Goal: Check status

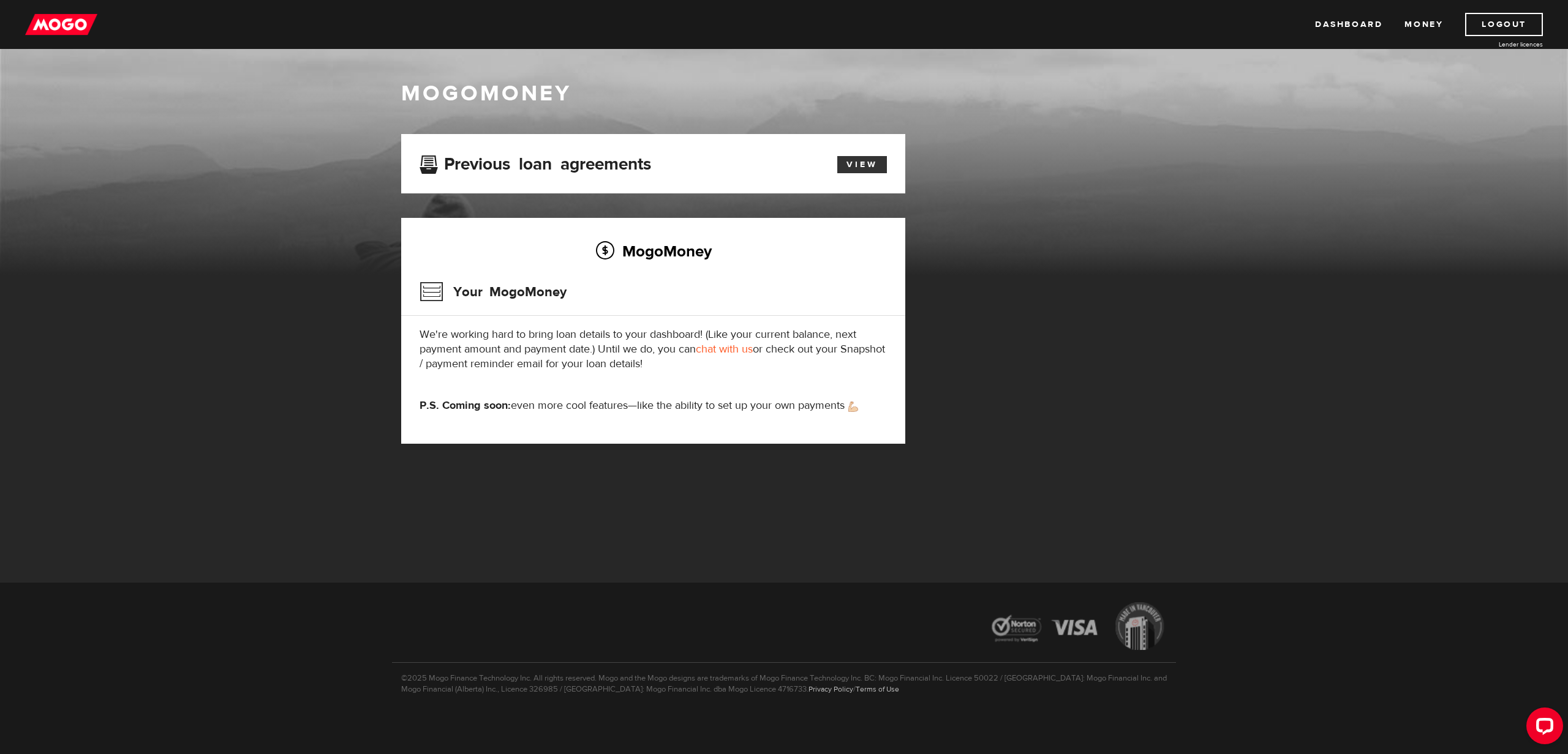
click at [870, 165] on link "View" at bounding box center [862, 164] width 50 height 17
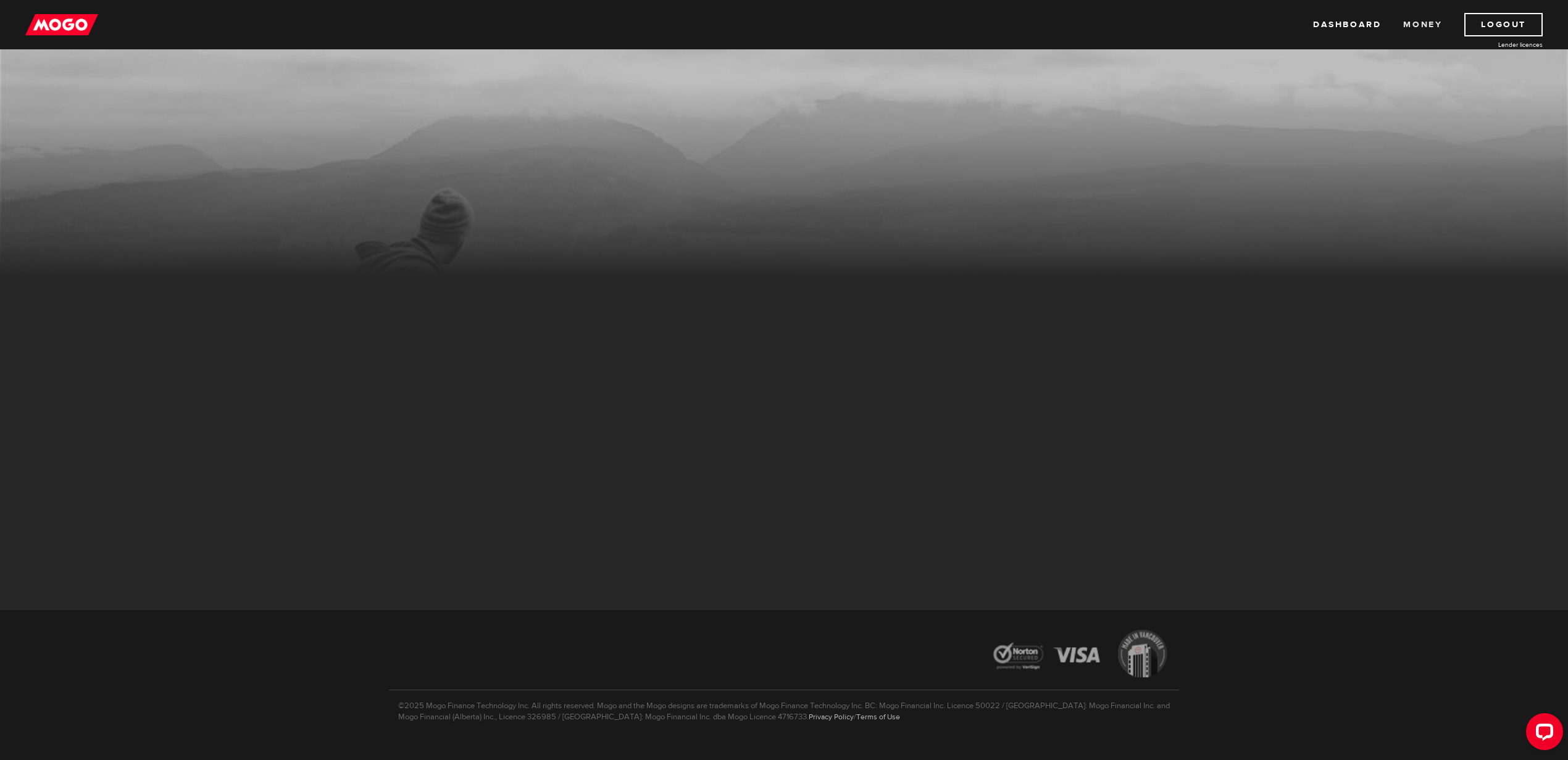
click at [1421, 23] on link "Money" at bounding box center [1423, 25] width 39 height 24
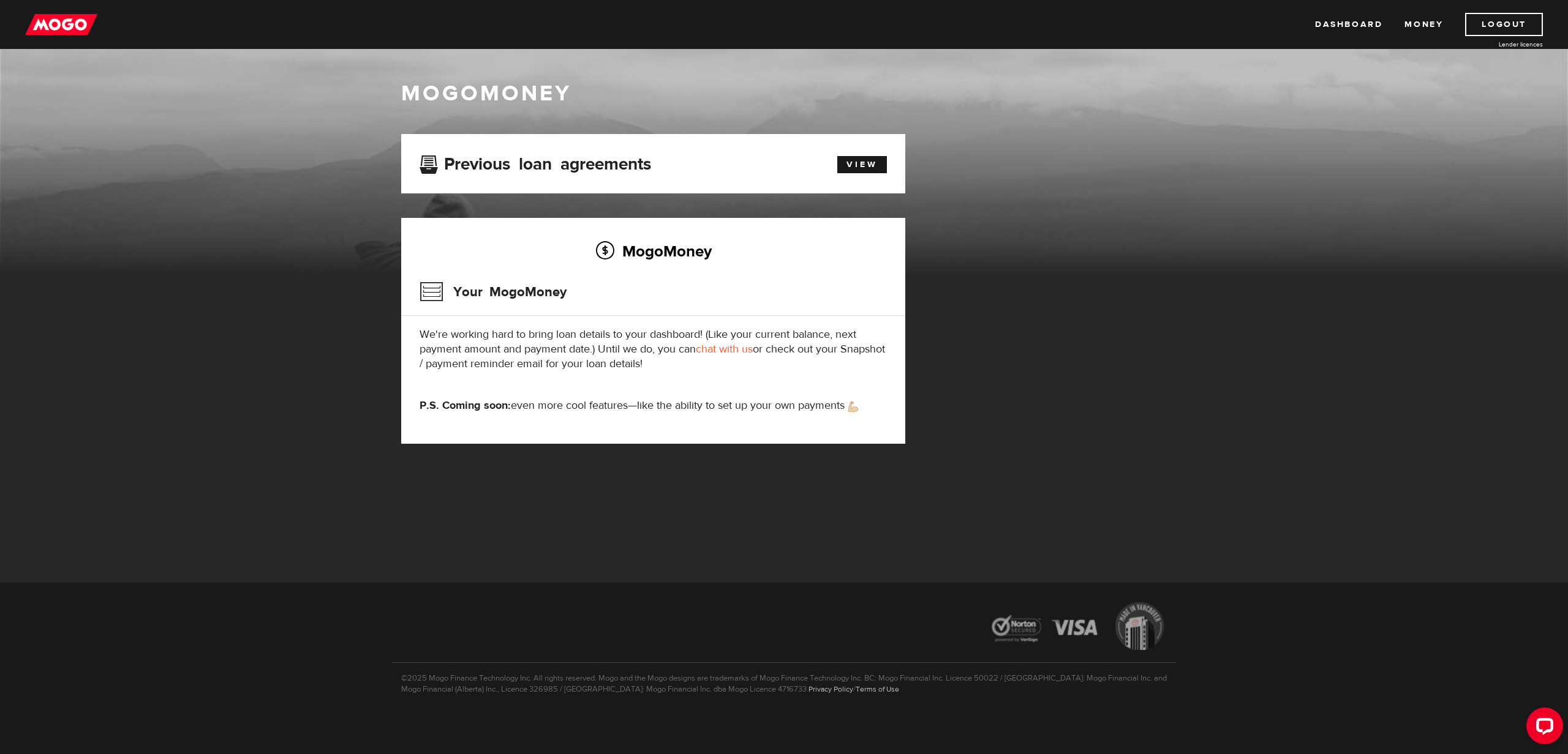
click at [549, 348] on p "We're working hard to bring loan details to your dashboard! (Like your current …" at bounding box center [653, 350] width 468 height 44
drag, startPoint x: 698, startPoint y: 367, endPoint x: 725, endPoint y: 372, distance: 27.5
click at [698, 367] on p "We're working hard to bring loan details to your dashboard! (Like your current …" at bounding box center [653, 350] width 468 height 44
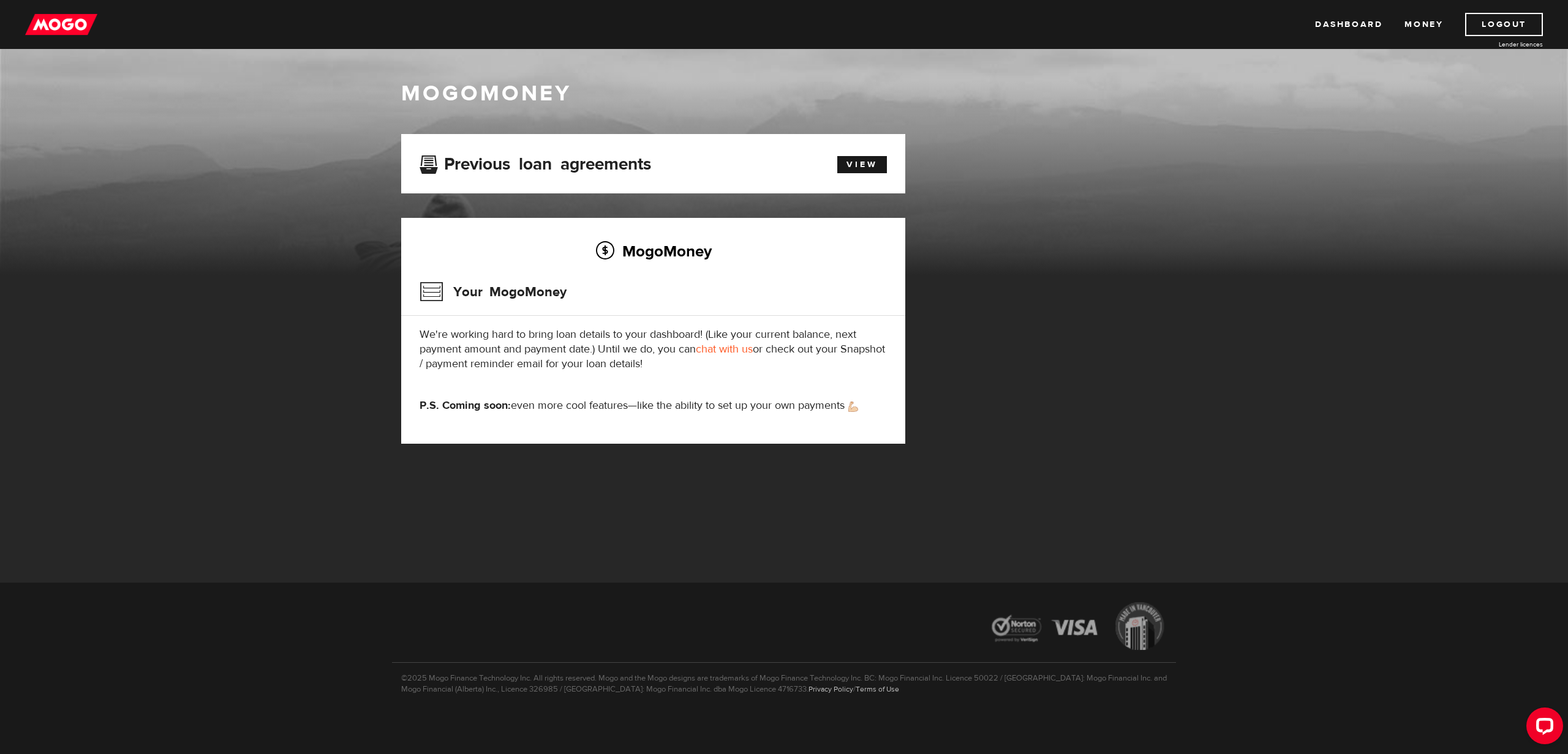
click at [761, 372] on p "We're working hard to bring loan details to your dashboard! (Like your current …" at bounding box center [653, 350] width 468 height 44
drag, startPoint x: 810, startPoint y: 370, endPoint x: 398, endPoint y: 324, distance: 414.6
click at [398, 324] on div "MogoMoney Your MogoMoney application Expired Your MogoMoney credit decision has…" at bounding box center [653, 301] width 523 height 334
click at [746, 378] on div "MogoMoney Your MogoMoney We're working hard to bring loan details to your dashb…" at bounding box center [653, 331] width 504 height 226
drag, startPoint x: 743, startPoint y: 368, endPoint x: 426, endPoint y: 333, distance: 318.9
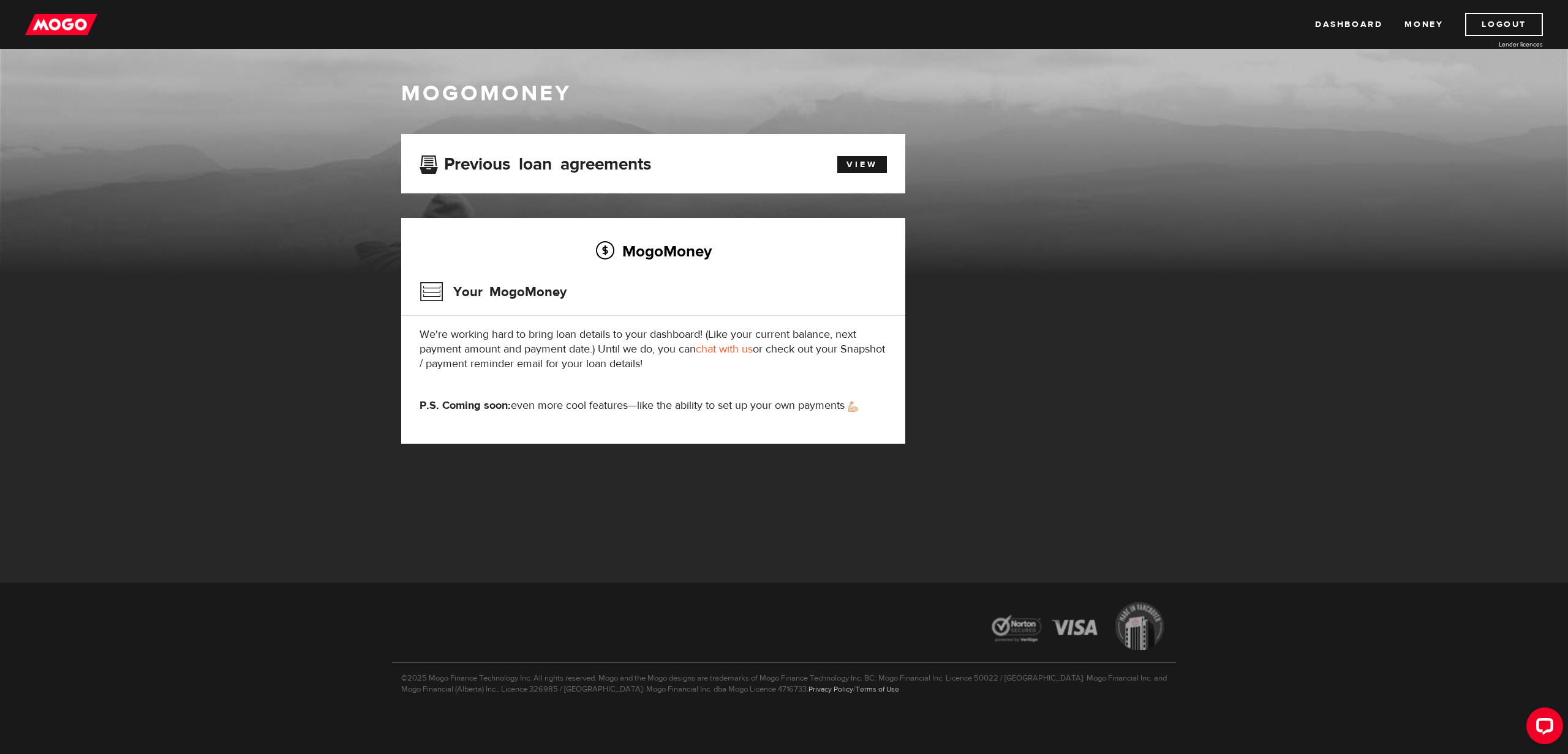
click at [426, 333] on p "We're working hard to bring loan details to your dashboard! (Like your current …" at bounding box center [653, 350] width 468 height 44
click at [672, 358] on p "We're working hard to bring loan details to your dashboard! (Like your current …" at bounding box center [653, 350] width 468 height 44
drag, startPoint x: 563, startPoint y: 357, endPoint x: 316, endPoint y: 326, distance: 248.9
click at [316, 326] on div "MogoMoney MogoMoney Your MogoMoney application Expired Your MogoMoney credit de…" at bounding box center [784, 258] width 1568 height 419
click at [563, 379] on div "MogoMoney Your MogoMoney We're working hard to bring loan details to your dashb…" at bounding box center [653, 331] width 504 height 226
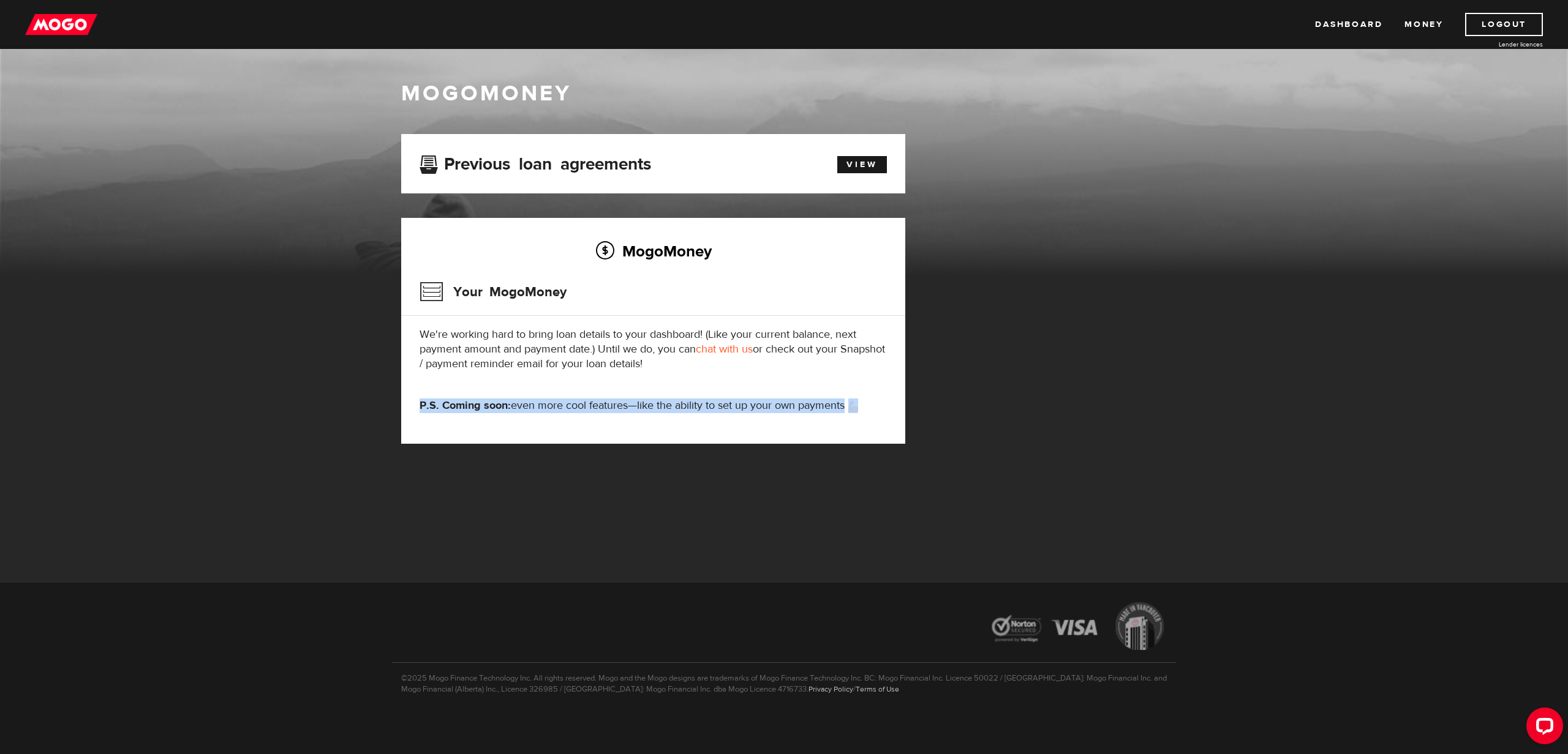
drag, startPoint x: 386, startPoint y: 402, endPoint x: 925, endPoint y: 426, distance: 539.5
click at [923, 427] on div "MogoMoney MogoMoney Your MogoMoney application Expired Your MogoMoney credit de…" at bounding box center [784, 258] width 1568 height 419
click at [876, 418] on div "MogoMoney Your MogoMoney We're working hard to bring loan details to your dashb…" at bounding box center [653, 331] width 504 height 226
click at [51, 25] on img at bounding box center [61, 25] width 72 height 23
